Goal: Go to known website: Access a specific website the user already knows

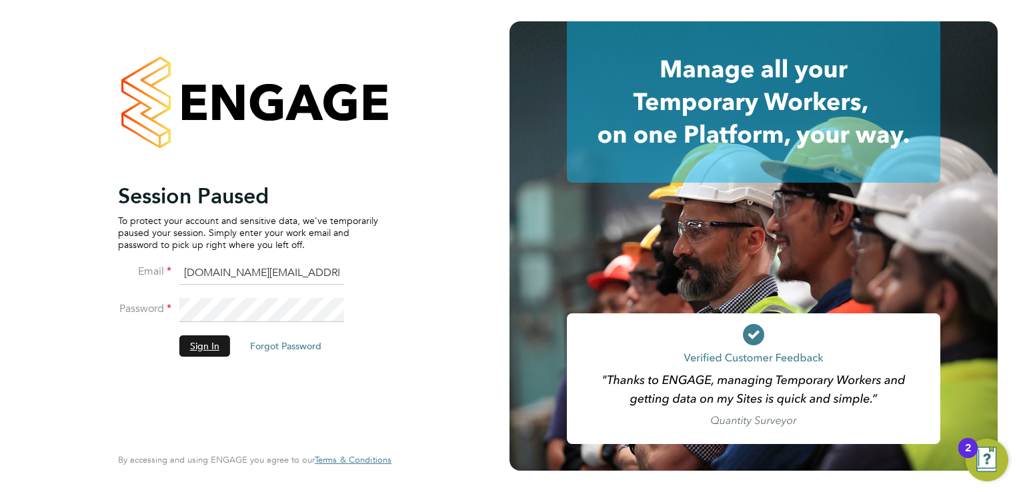
click at [219, 342] on button "Sign In" at bounding box center [204, 346] width 51 height 21
